Goal: Find specific page/section: Find specific page/section

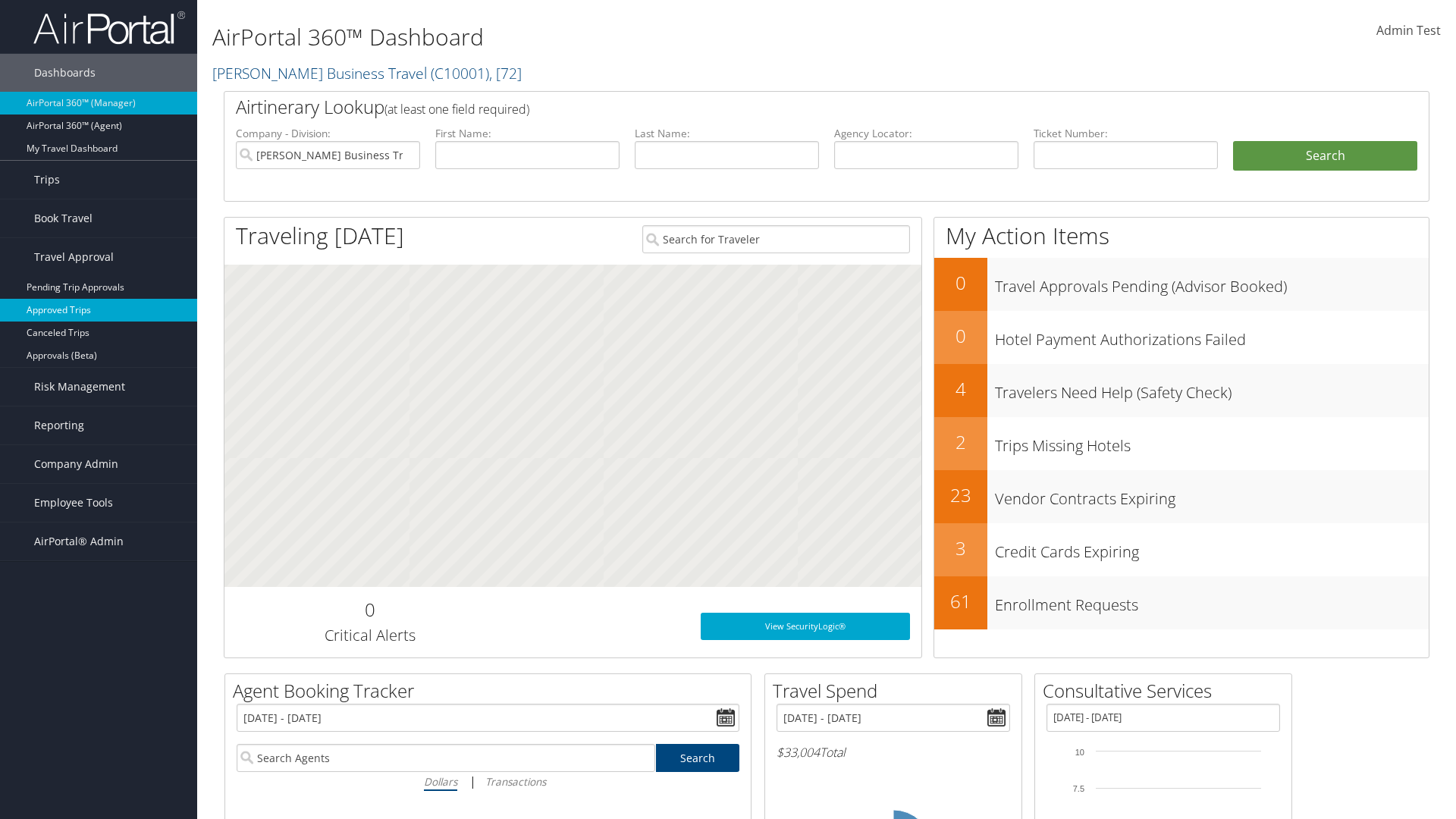
click at [99, 310] on link "Approved Trips" at bounding box center [98, 310] width 197 height 23
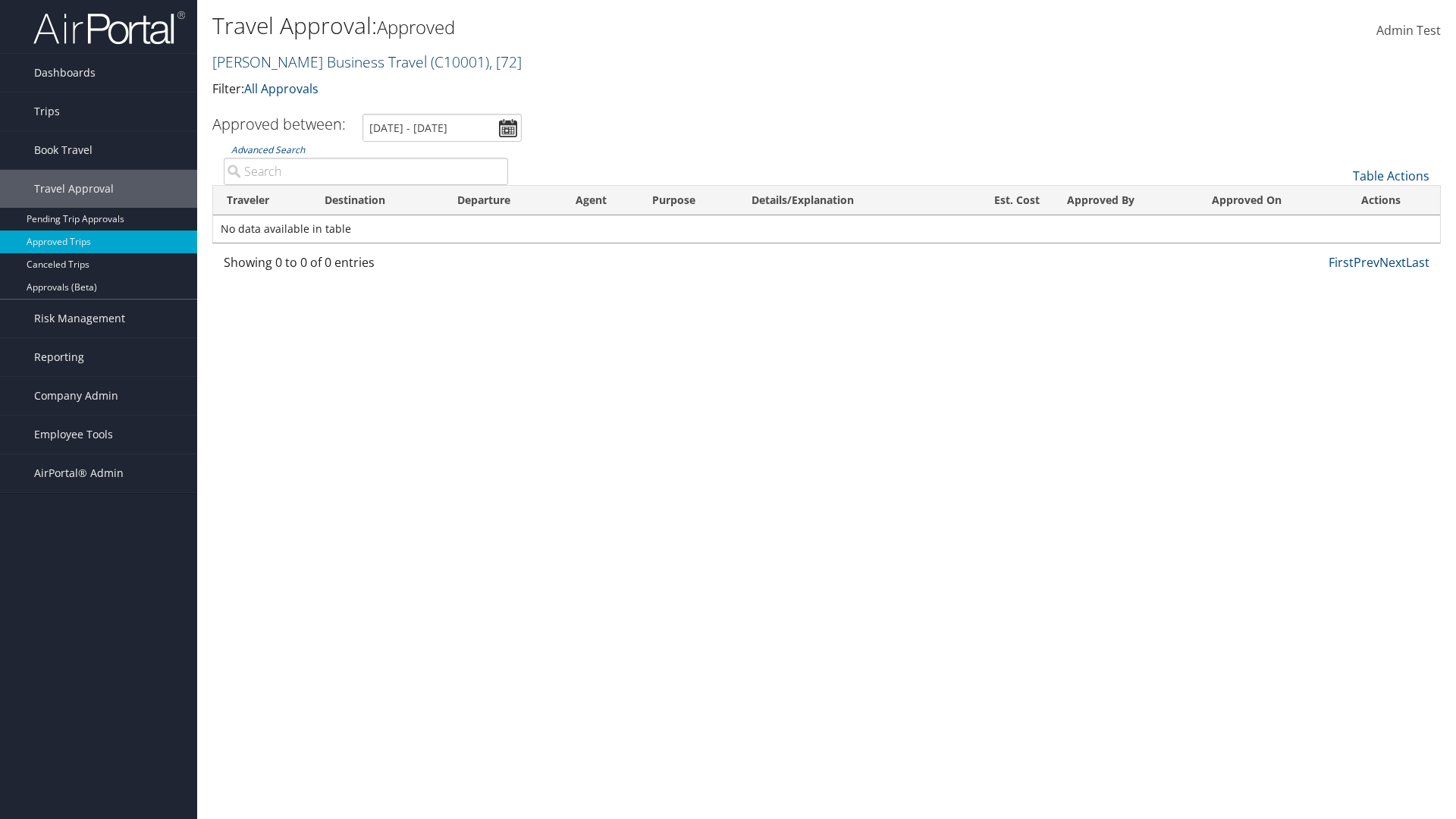
click at [312, 62] on link "[PERSON_NAME] Business Travel ( C10001 ) , [ 72 ]" at bounding box center [367, 62] width 310 height 21
click at [0, 0] on input "search" at bounding box center [0, 0] width 0 height 0
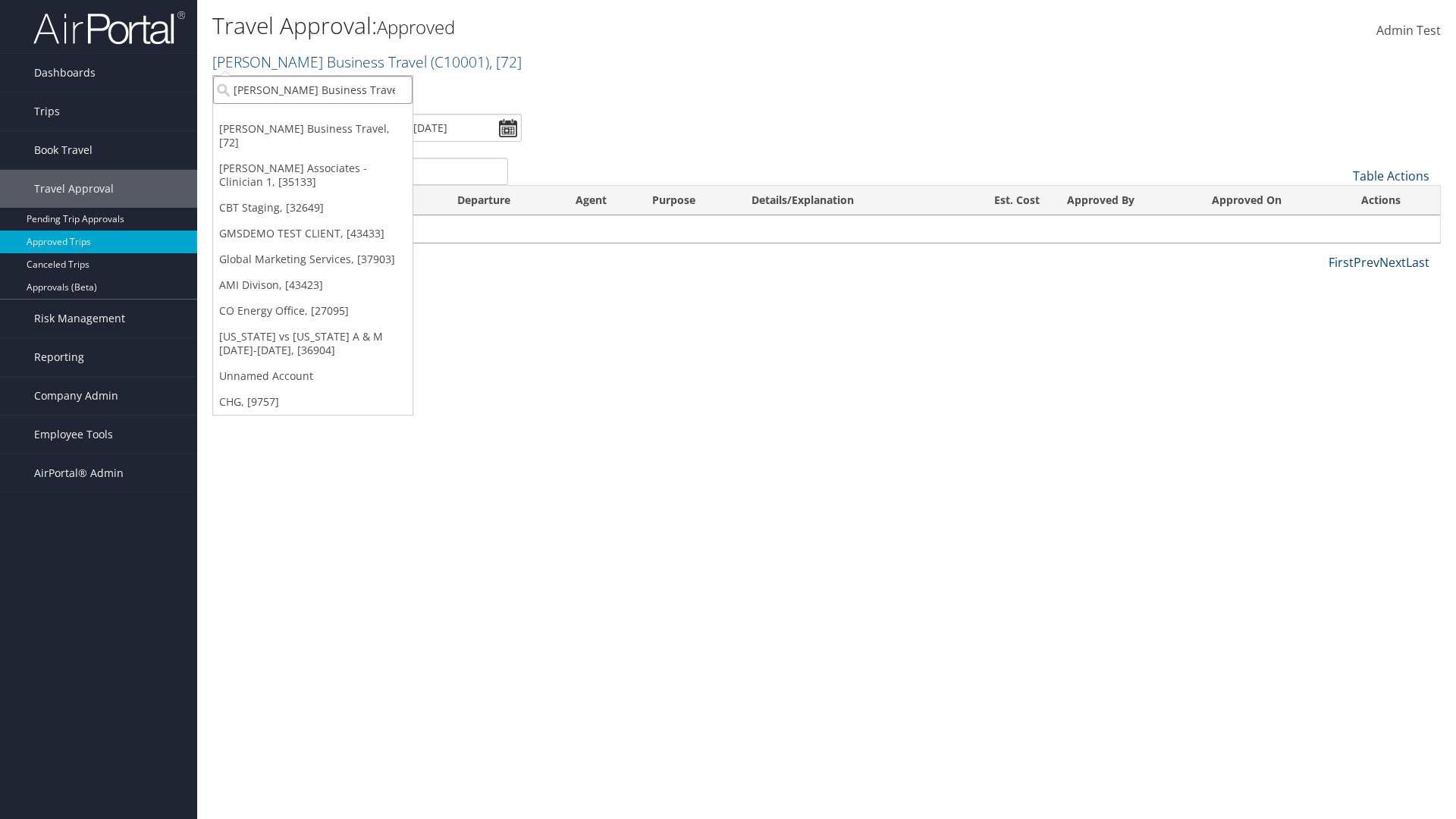
type input "[PERSON_NAME] Business Travel"
click at [333, 131] on div "Account" at bounding box center [333, 131] width 259 height 14
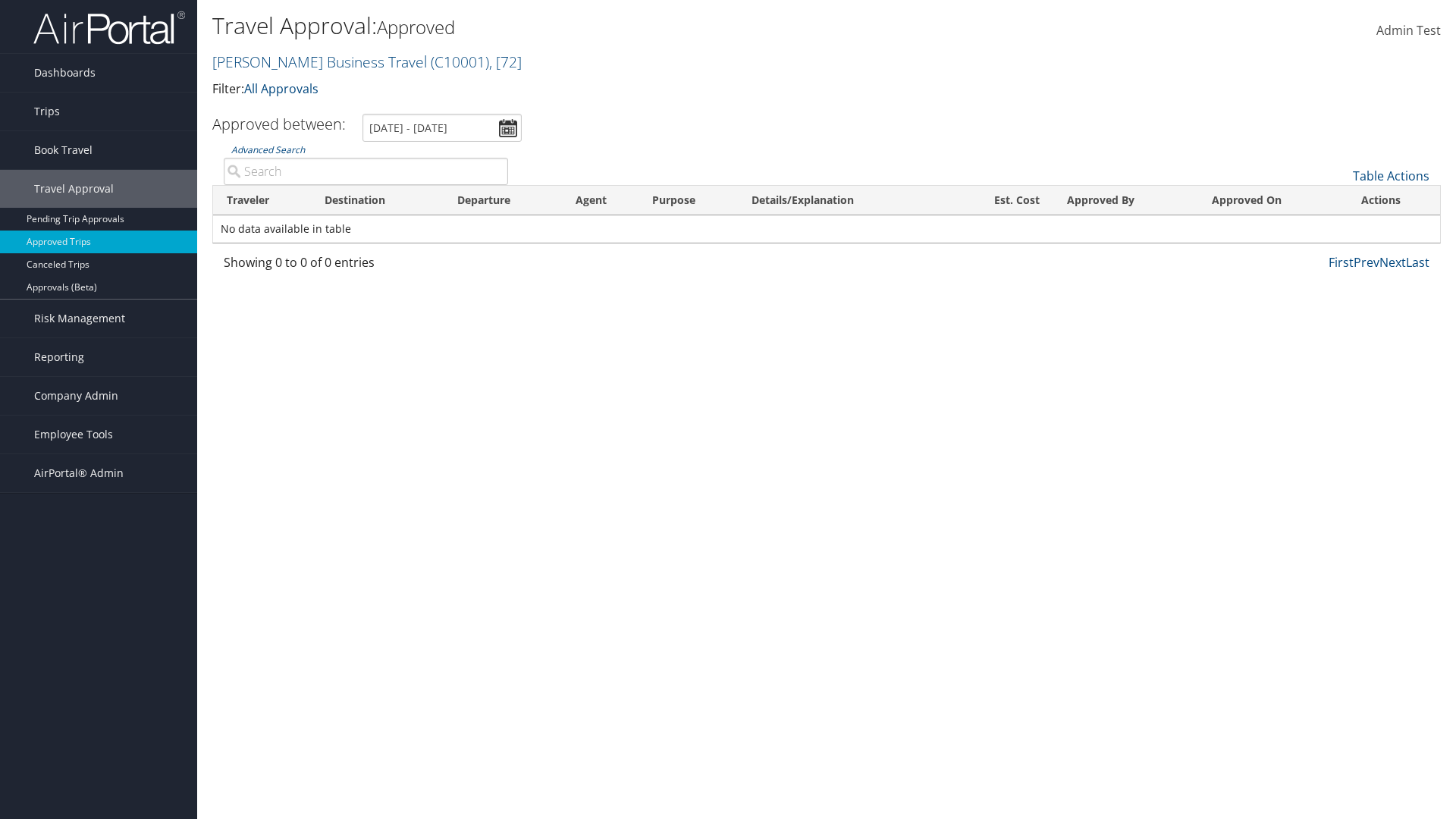
type input "Cameron"
